Goal: Task Accomplishment & Management: Use online tool/utility

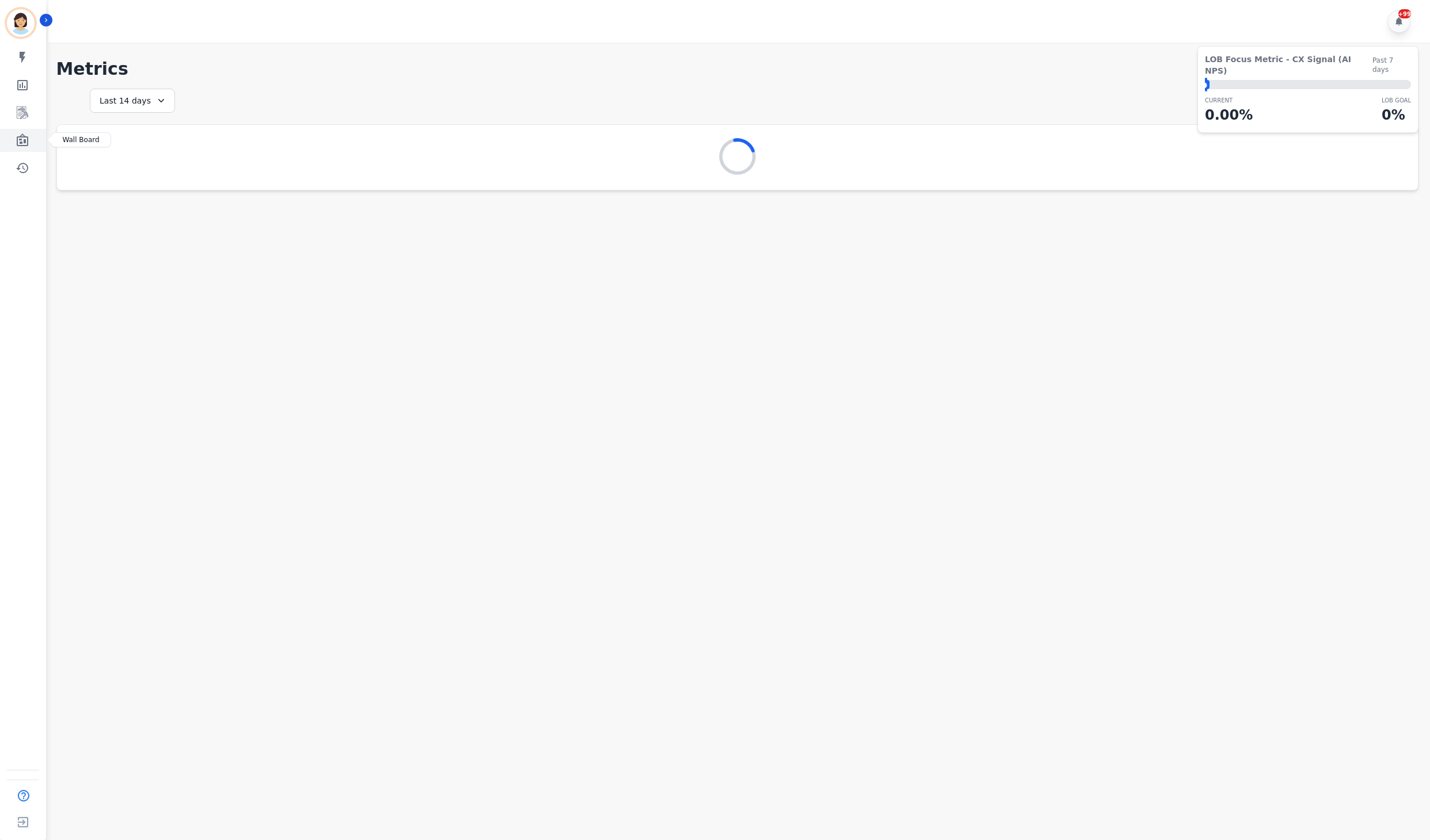
click at [27, 141] on icon "Sidebar" at bounding box center [21, 140] width 11 height 13
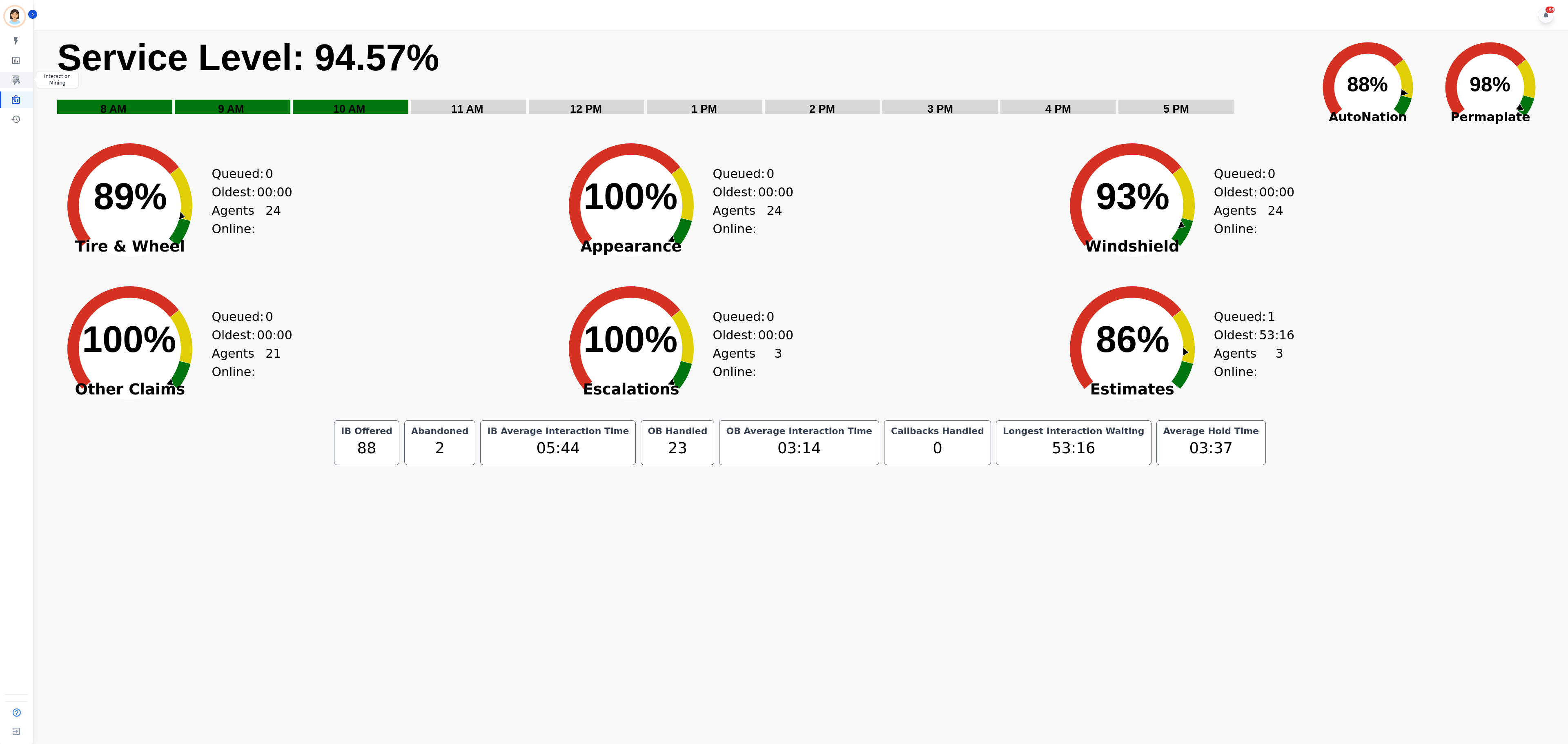
click at [24, 83] on link "Sidebar" at bounding box center [17, 80] width 32 height 16
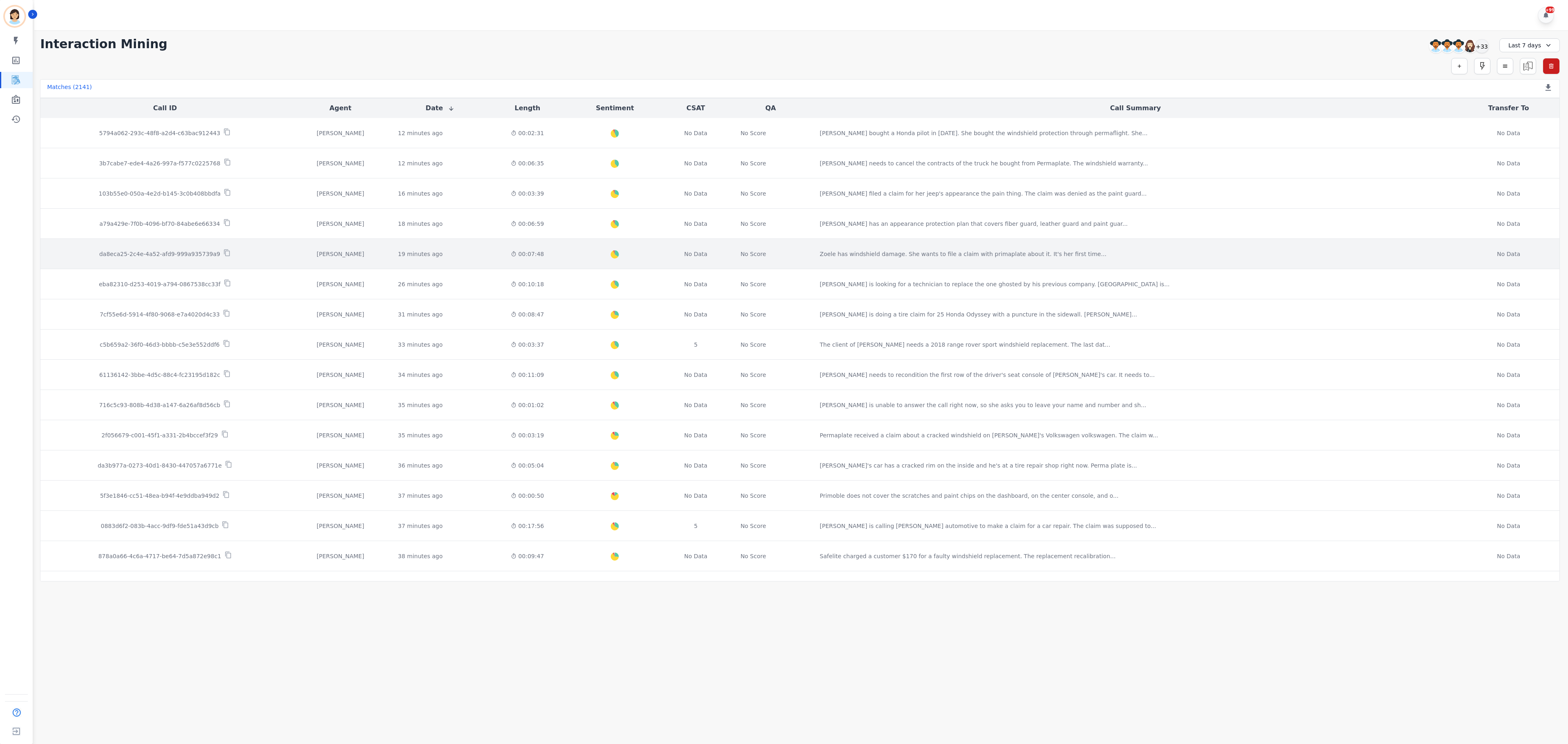
click at [133, 249] on td "da8eca25-2c4e-4a52-afd9-999a935739a9" at bounding box center [164, 254] width 249 height 30
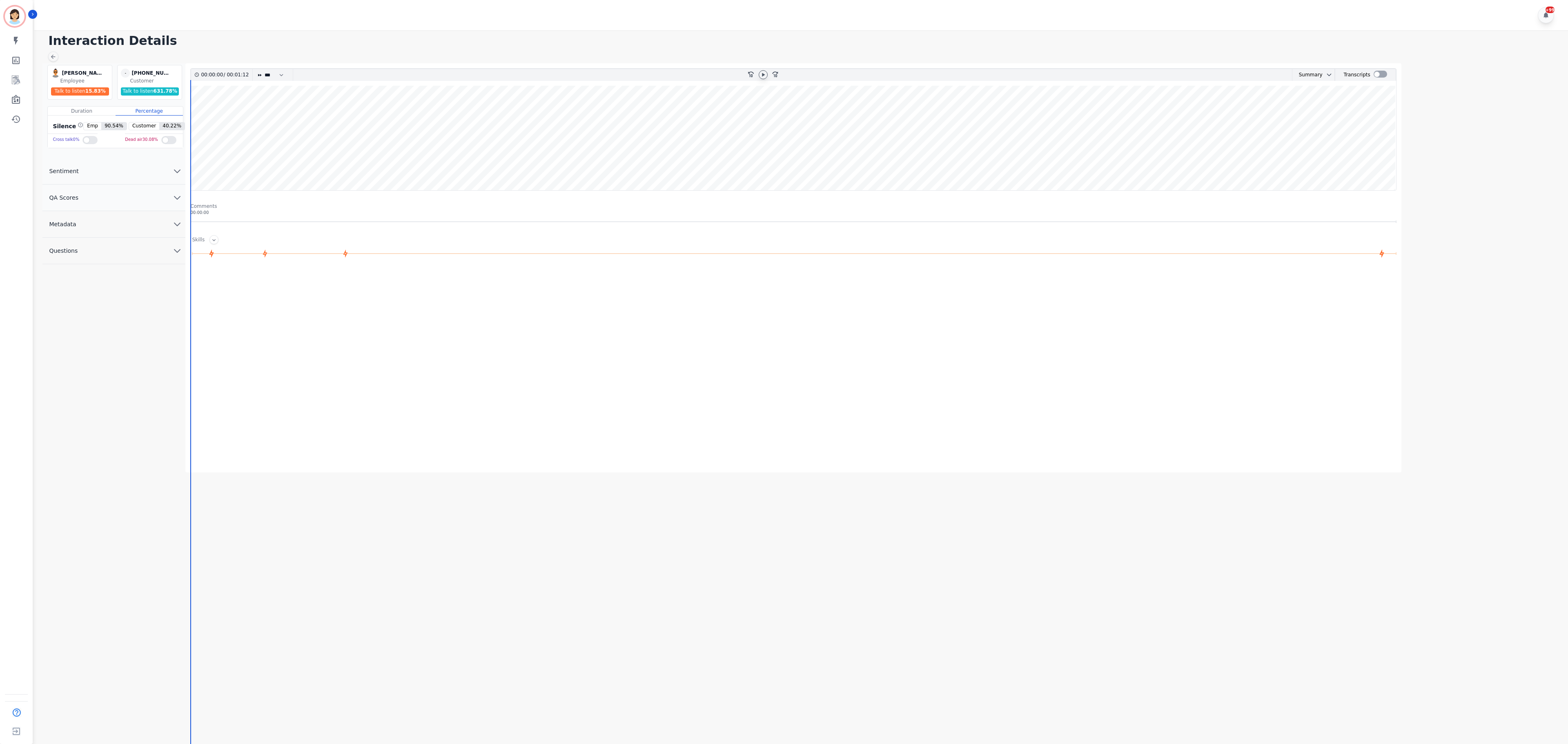
click at [760, 77] on div at bounding box center [763, 74] width 9 height 9
click at [762, 72] on icon at bounding box center [763, 74] width 7 height 7
click at [1379, 74] on div at bounding box center [1381, 74] width 13 height 7
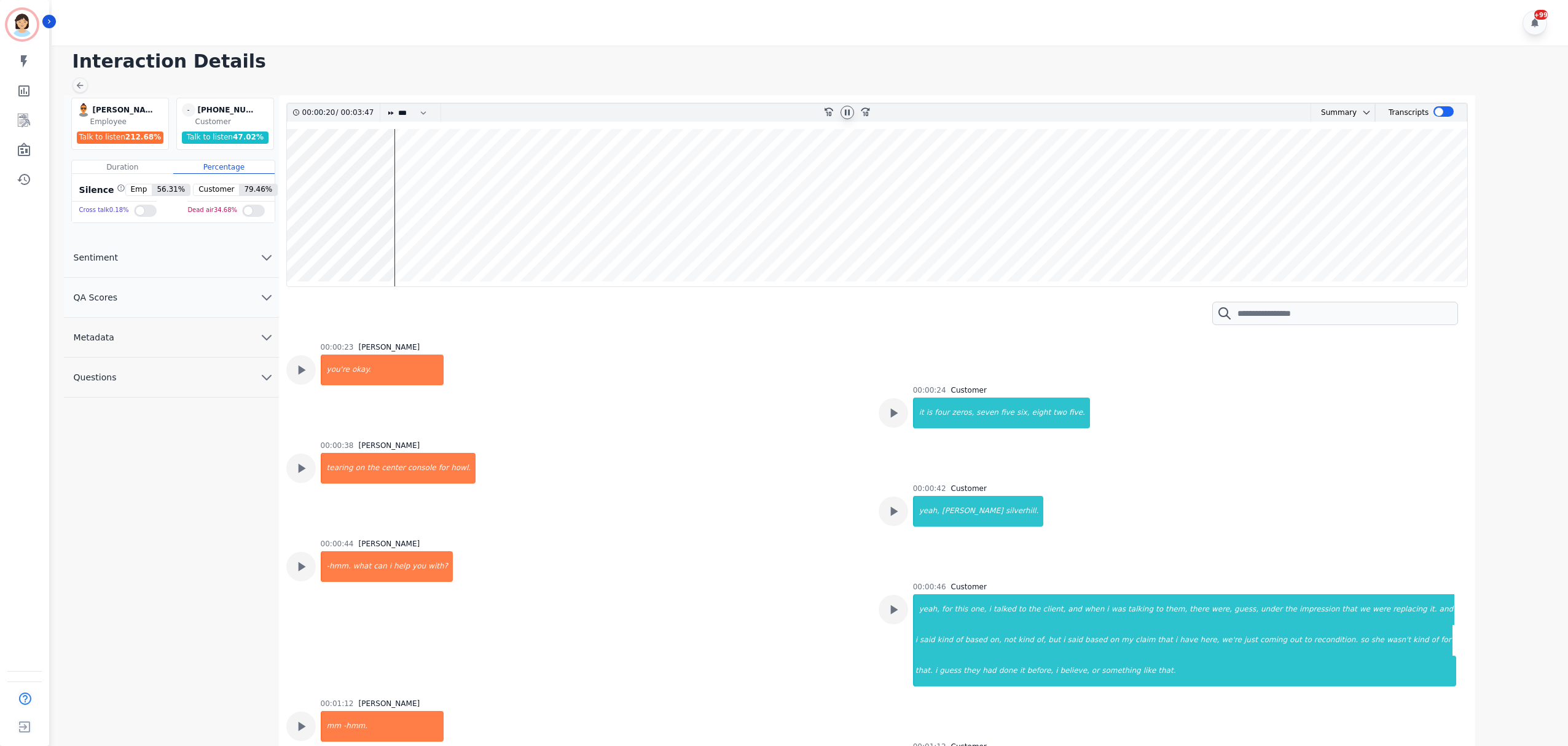
scroll to position [328, 0]
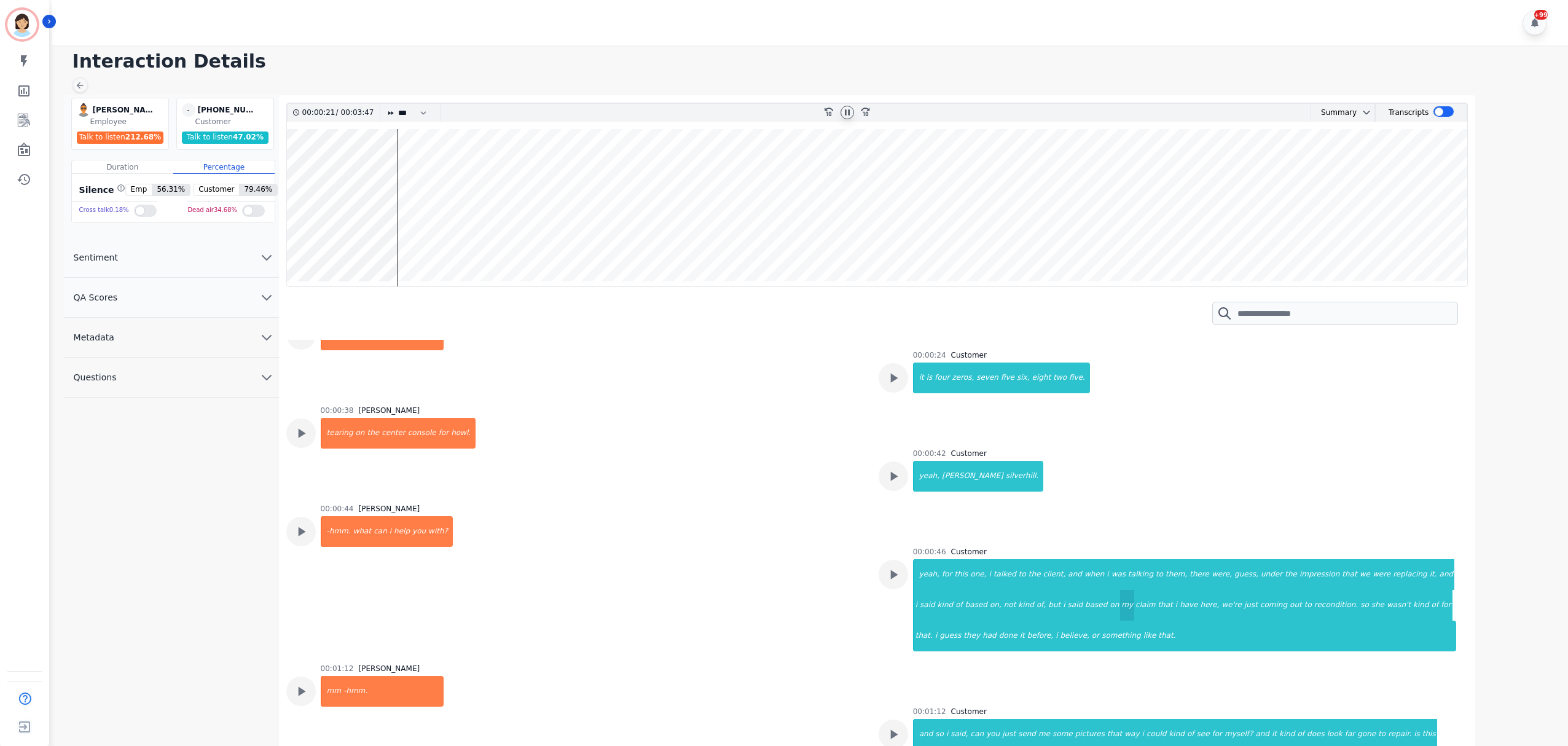
click at [1120, 613] on div "my" at bounding box center [1127, 606] width 14 height 31
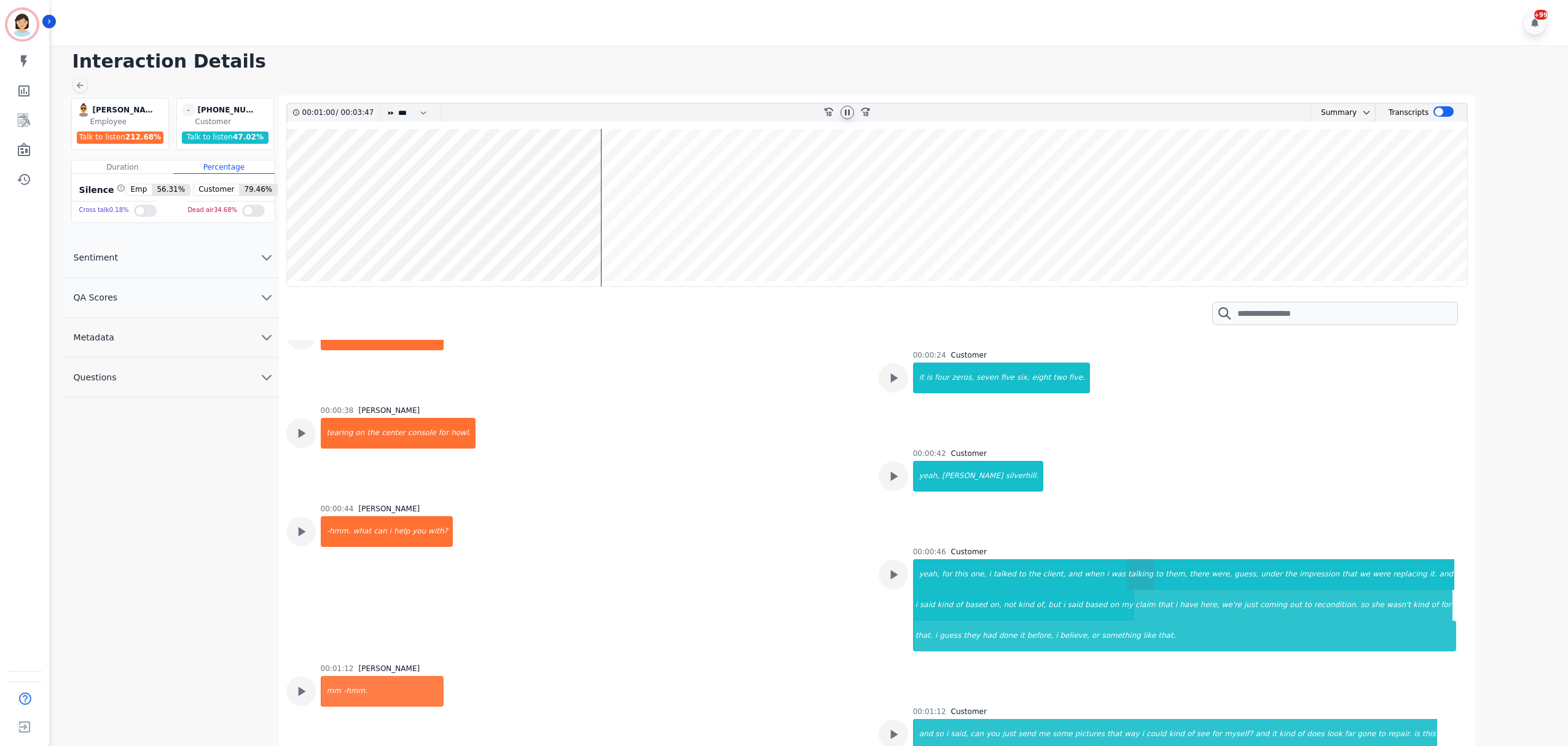
click at [1127, 567] on div "talking" at bounding box center [1140, 575] width 27 height 31
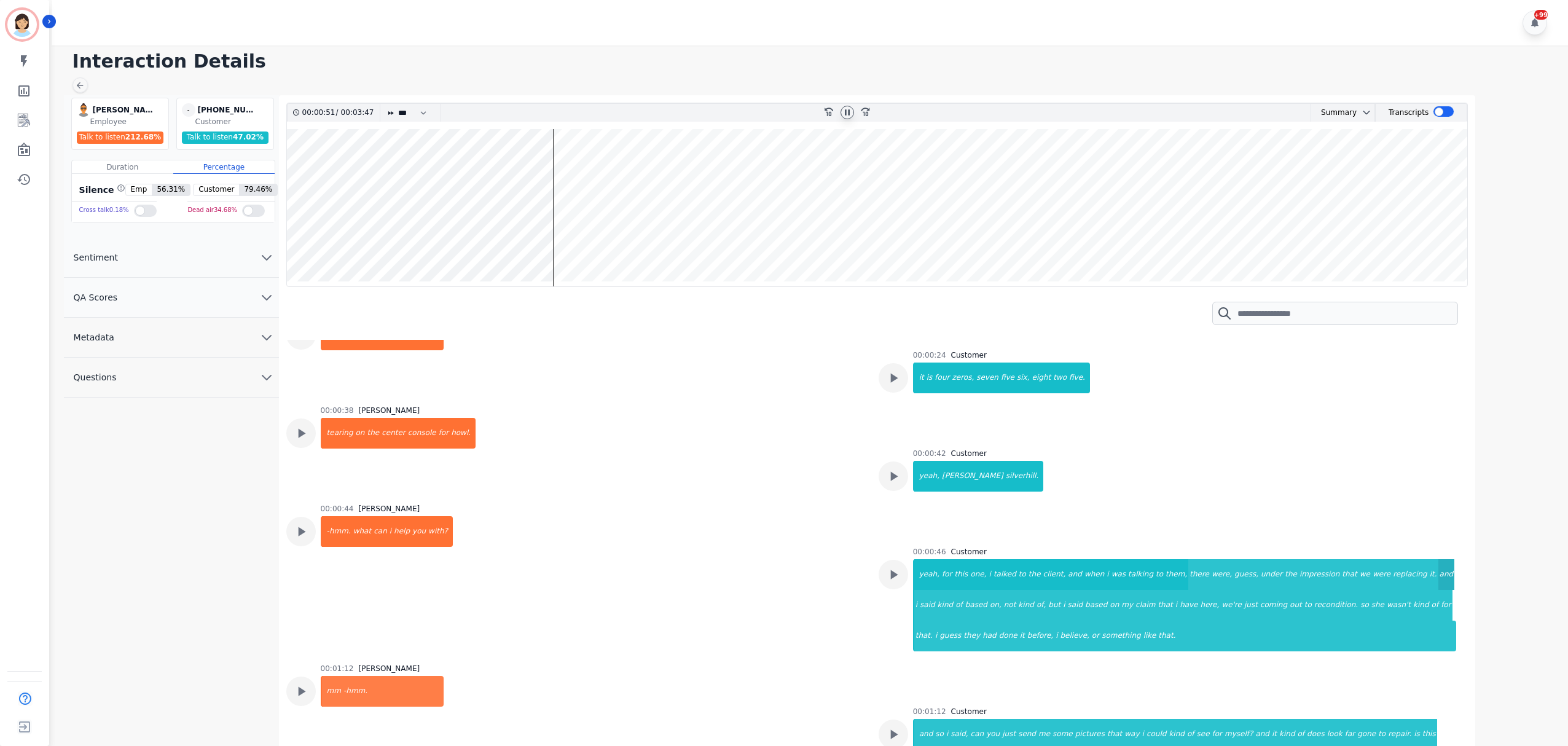
click at [1438, 566] on div "and" at bounding box center [1446, 575] width 16 height 31
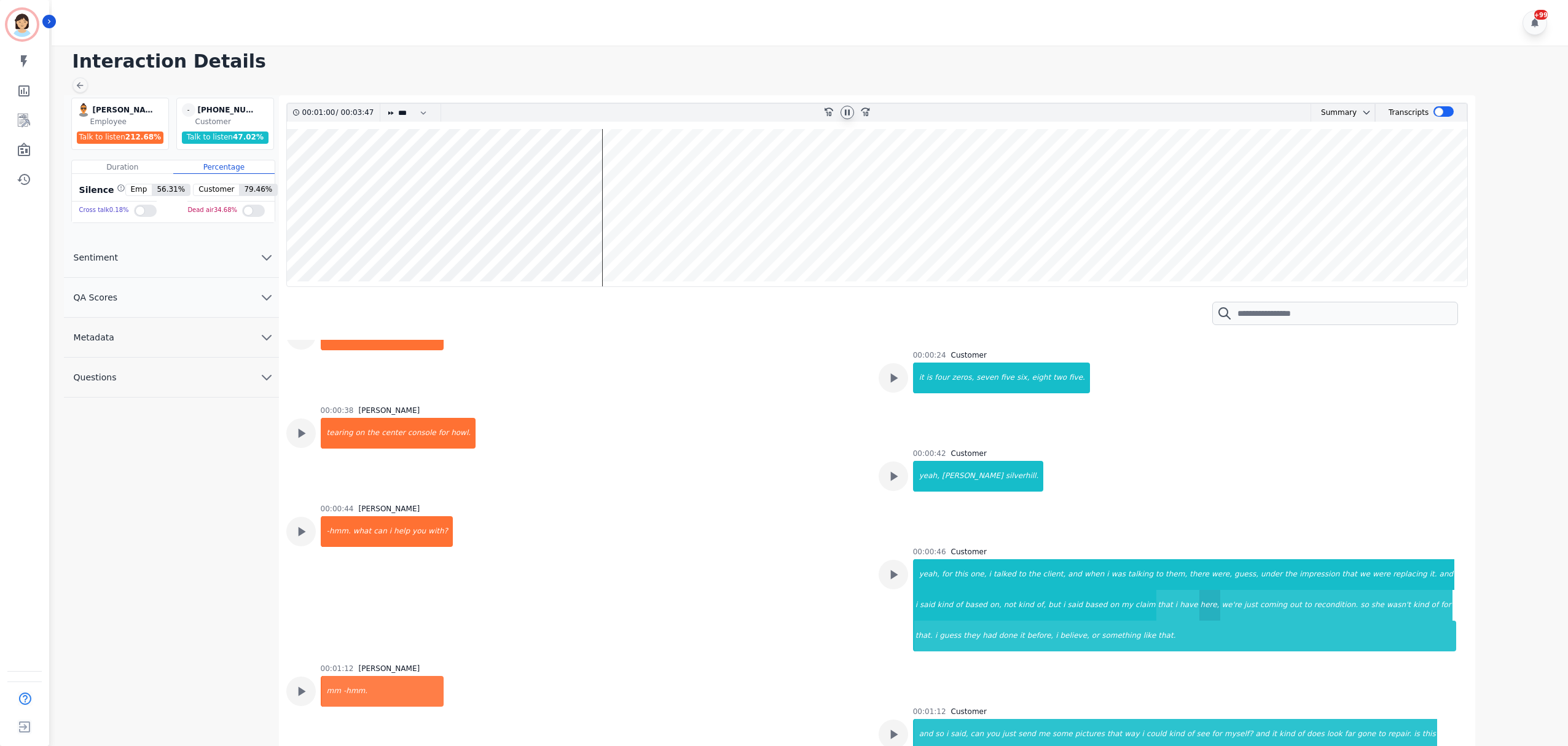
click at [1199, 602] on div "here," at bounding box center [1209, 606] width 21 height 31
click at [1370, 606] on div "she" at bounding box center [1377, 606] width 16 height 31
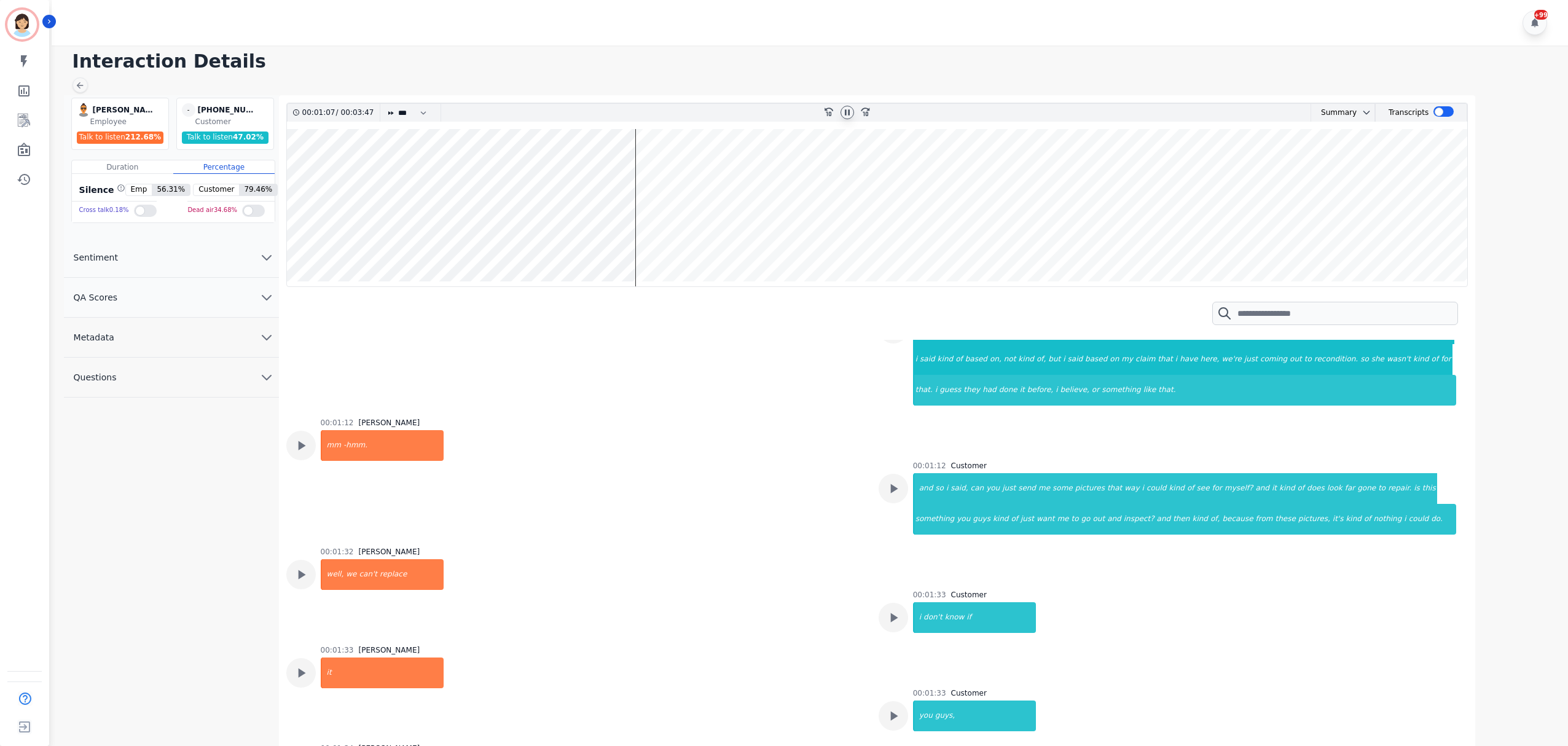
scroll to position [492, 0]
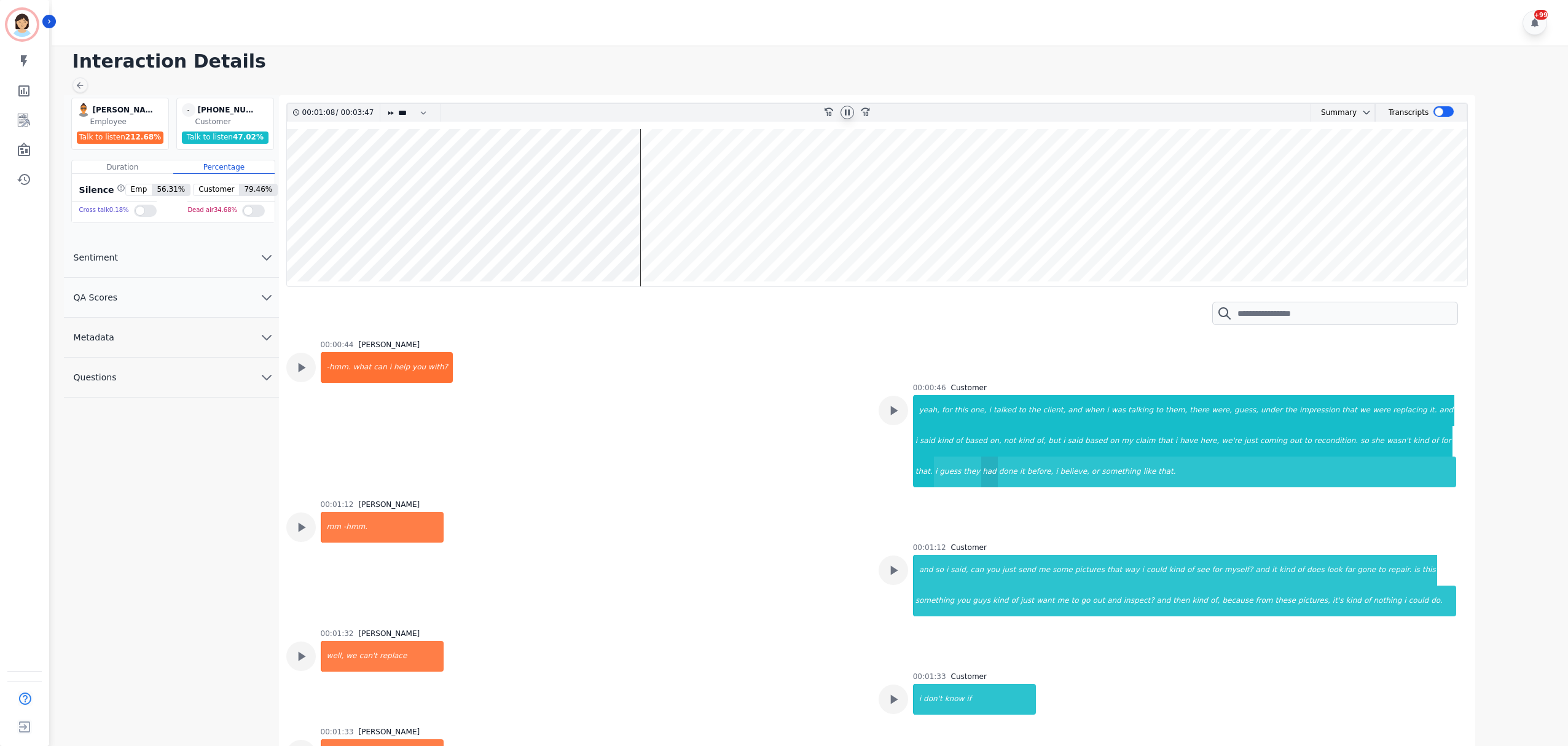
click at [997, 456] on div "had" at bounding box center [989, 472] width 16 height 31
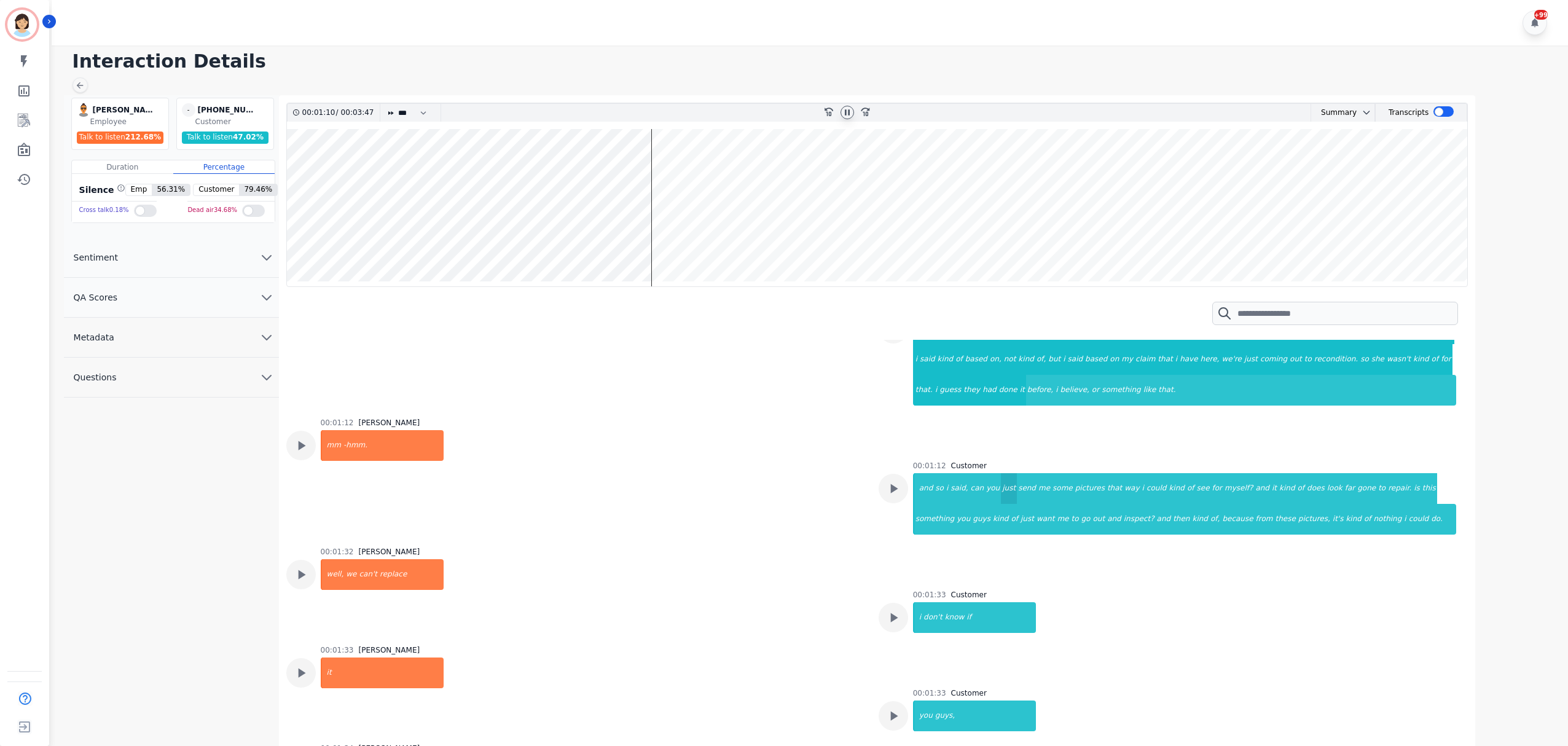
click at [1001, 490] on div "just" at bounding box center [1008, 489] width 16 height 31
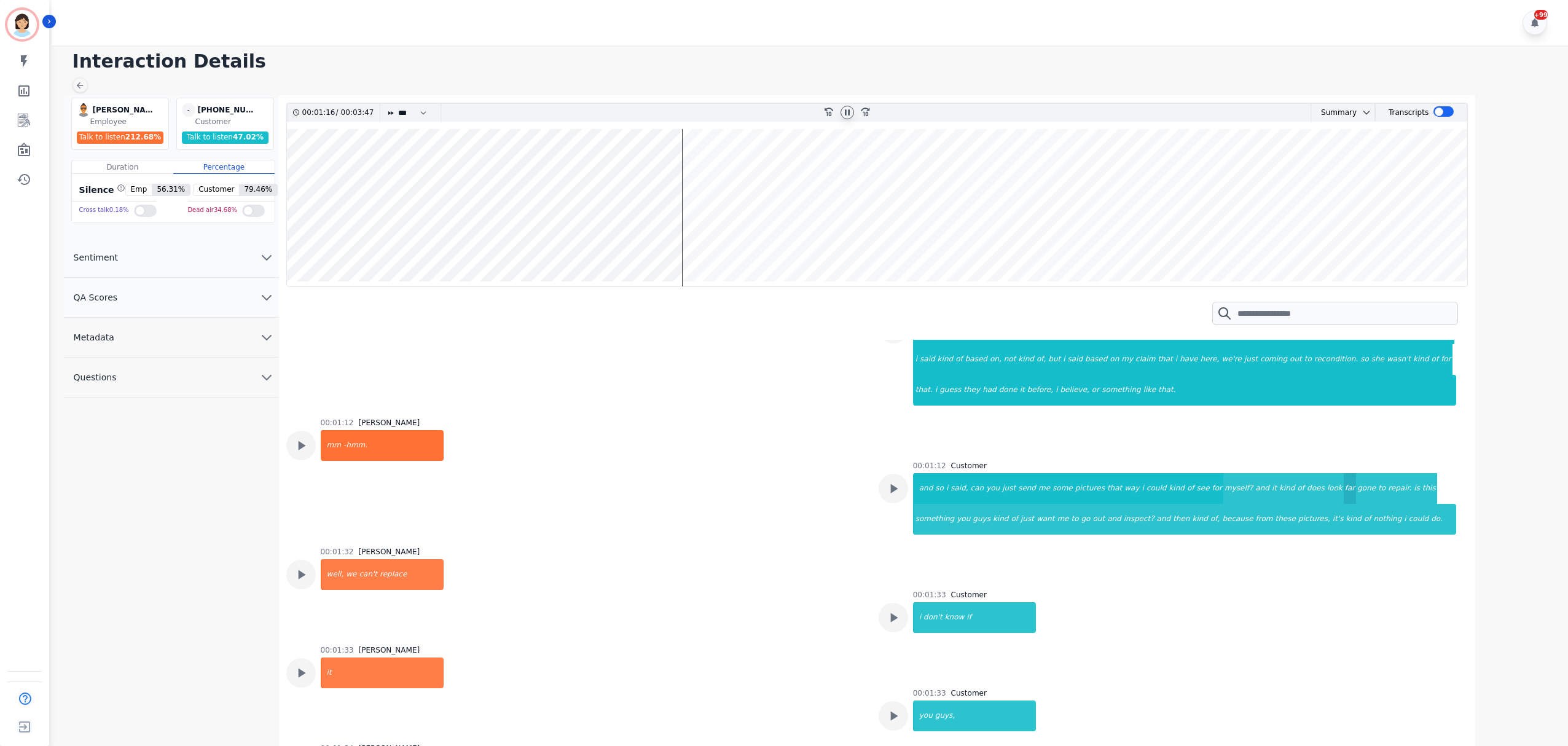
click at [1344, 485] on div "far" at bounding box center [1350, 489] width 13 height 31
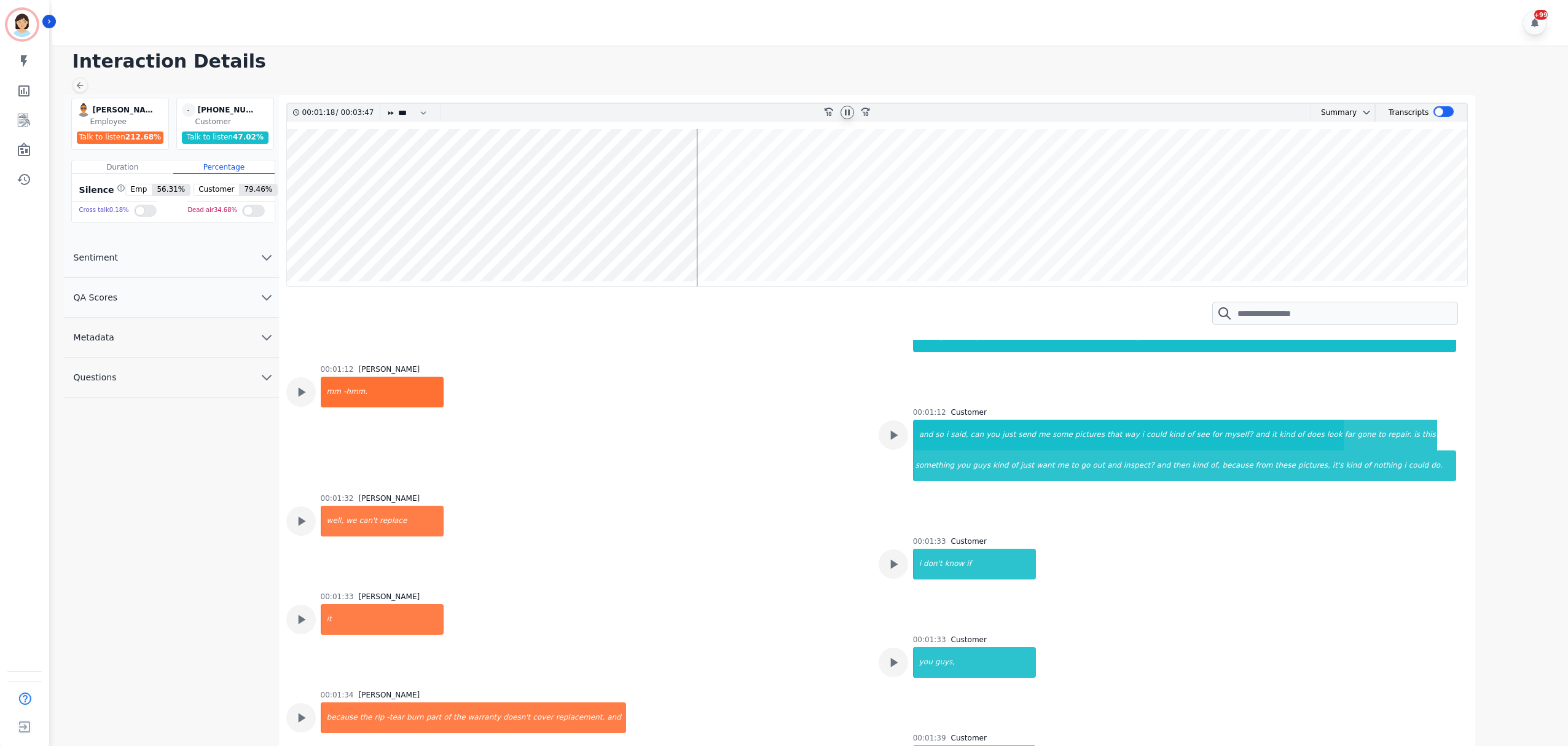
scroll to position [655, 0]
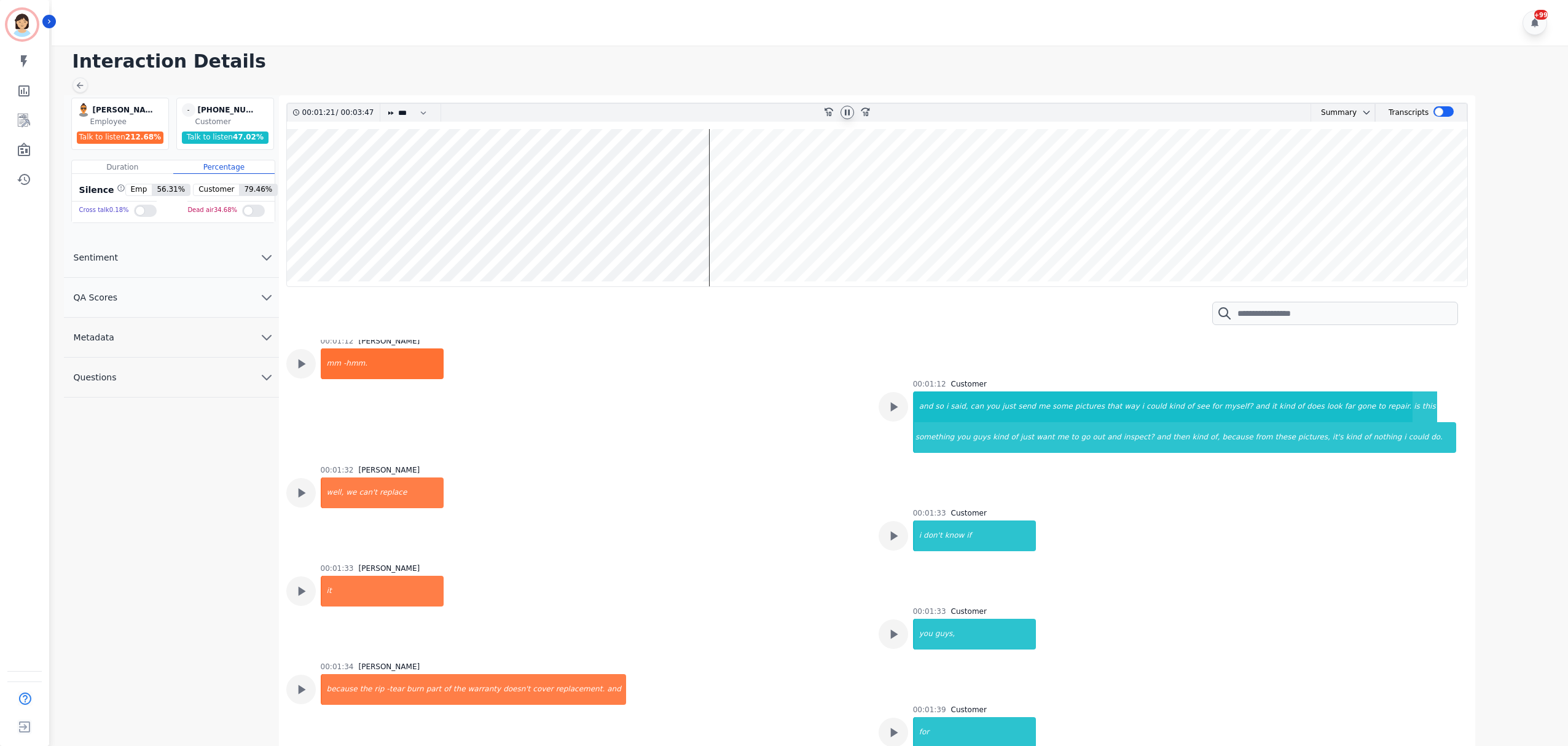
click at [849, 115] on icon at bounding box center [846, 112] width 5 height 5
